Goal: Task Accomplishment & Management: Complete application form

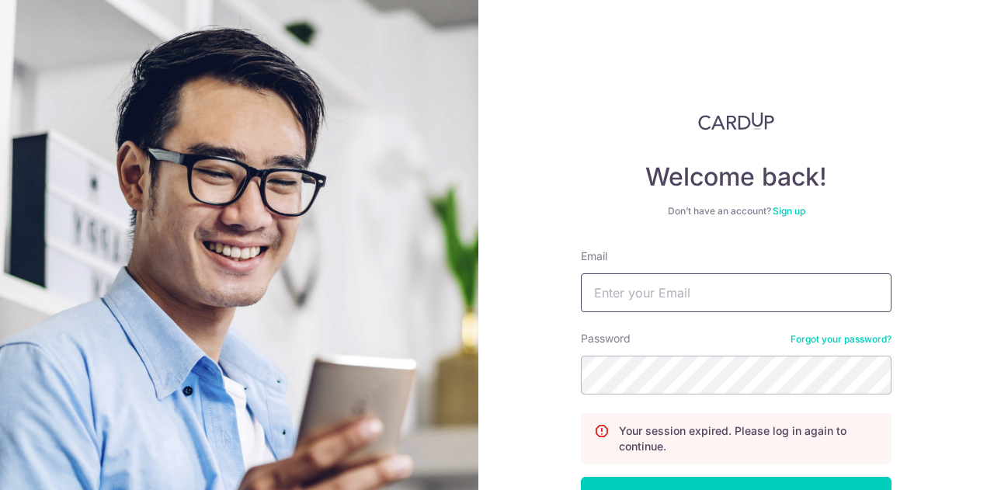
click at [770, 296] on input "Email" at bounding box center [736, 292] width 311 height 39
type input "bellerie@gmail.com"
click at [581, 477] on button "Log in" at bounding box center [736, 496] width 311 height 39
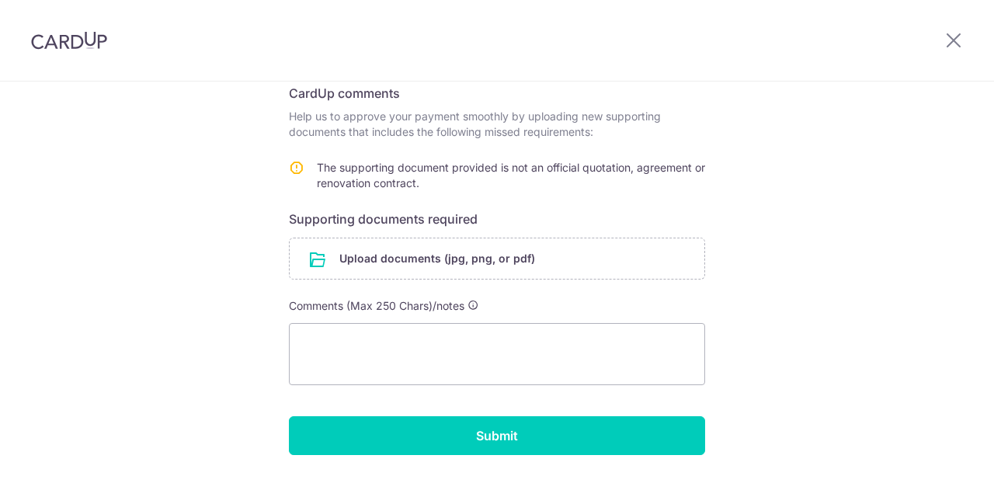
scroll to position [271, 0]
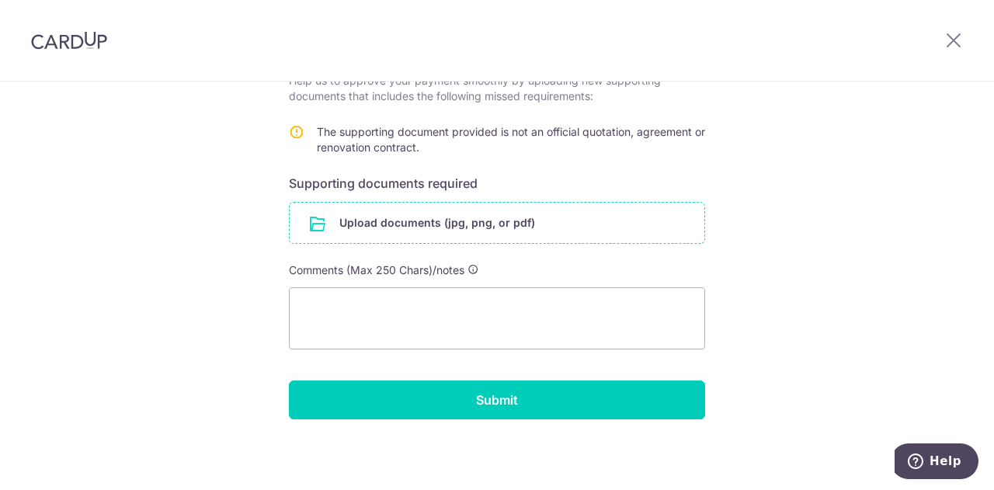
click at [506, 209] on input "file" at bounding box center [497, 223] width 415 height 40
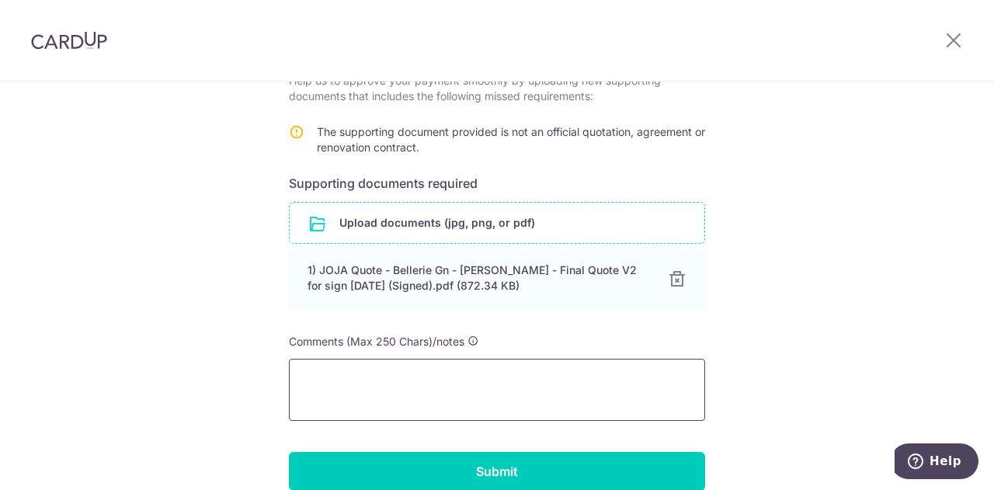
click at [423, 386] on textarea at bounding box center [497, 390] width 416 height 62
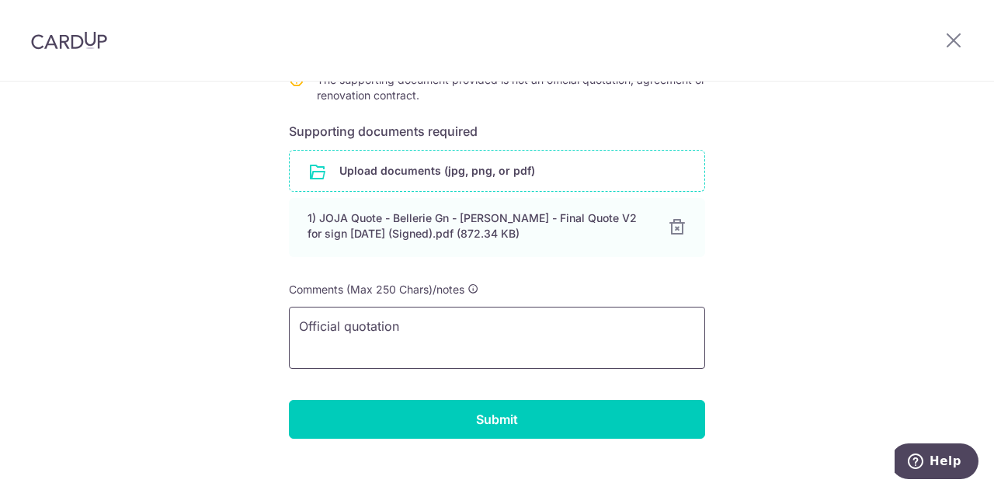
scroll to position [342, 0]
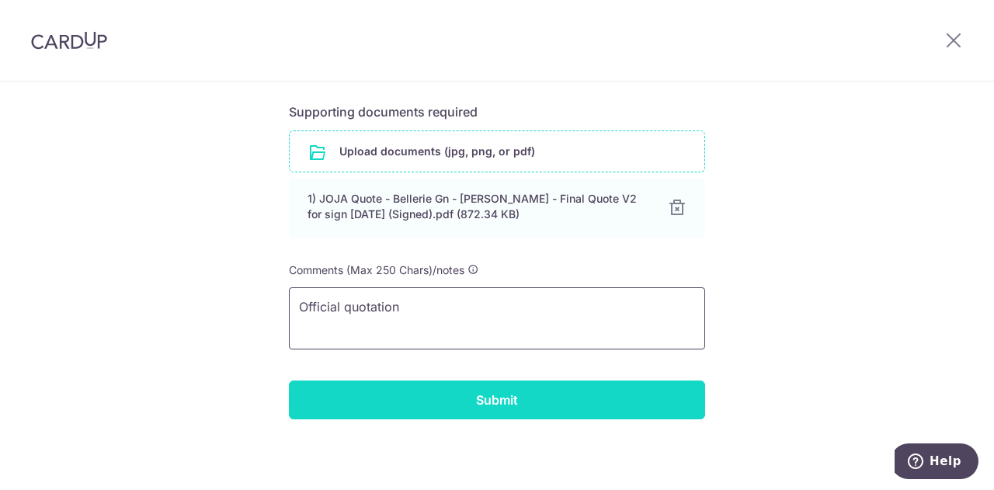
type textarea "Official quotation"
click at [526, 394] on input "Submit" at bounding box center [497, 399] width 416 height 39
